Goal: Information Seeking & Learning: Check status

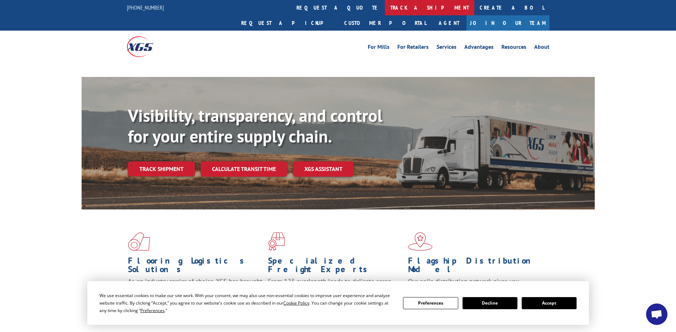
click at [385, 11] on link "track a shipment" at bounding box center [429, 7] width 89 height 15
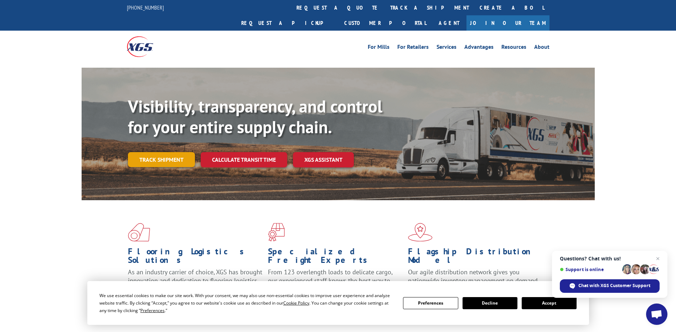
click at [167, 152] on link "Track shipment" at bounding box center [161, 159] width 67 height 15
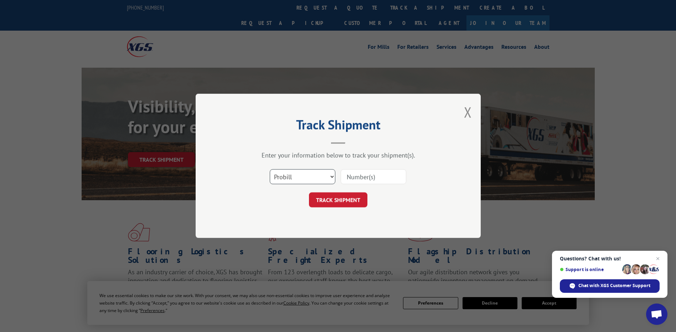
click at [305, 180] on select "Select category... Probill BOL PO" at bounding box center [303, 177] width 66 height 15
select select "bol"
click at [270, 170] on select "Select category... Probill BOL PO" at bounding box center [303, 177] width 66 height 15
click at [371, 177] on input at bounding box center [374, 177] width 66 height 15
type input "6048190"
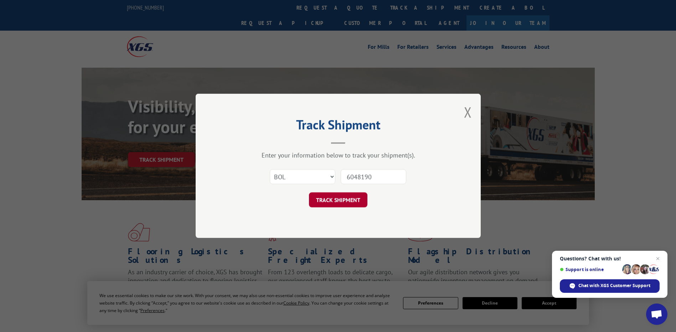
click at [352, 202] on button "TRACK SHIPMENT" at bounding box center [338, 200] width 58 height 15
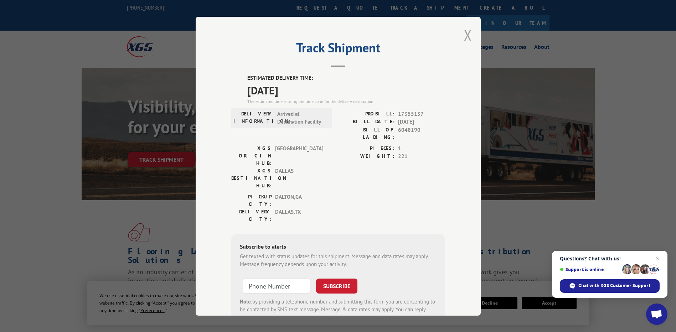
click at [465, 35] on button "Close modal" at bounding box center [468, 35] width 8 height 19
